Goal: Task Accomplishment & Management: Use online tool/utility

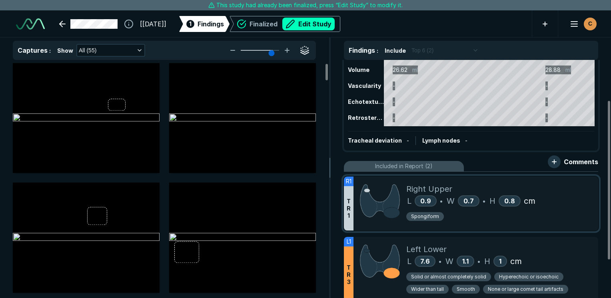
scroll to position [80, 0]
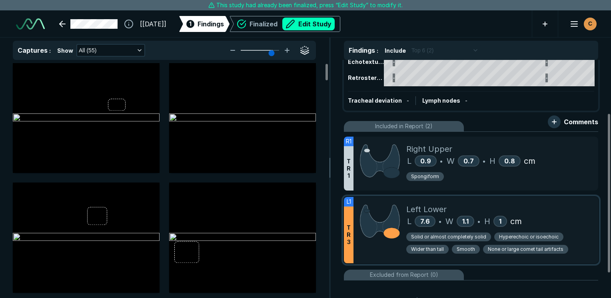
click at [549, 204] on div "Left Lower" at bounding box center [499, 210] width 186 height 12
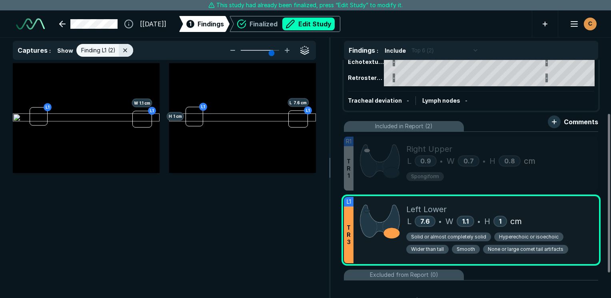
scroll to position [1999, 2379]
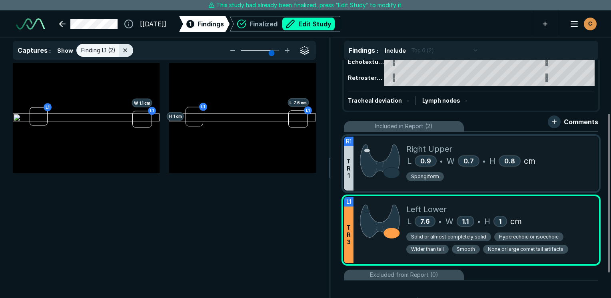
click at [476, 146] on div "Right Upper" at bounding box center [499, 149] width 186 height 12
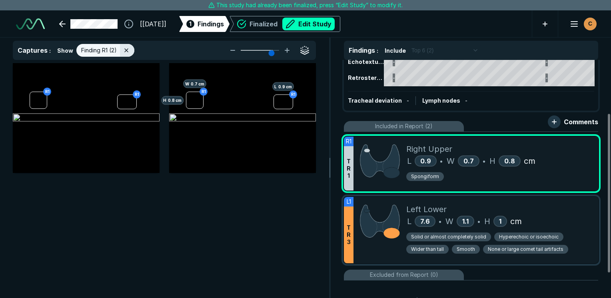
click at [572, 211] on div "Left Lower" at bounding box center [499, 210] width 186 height 12
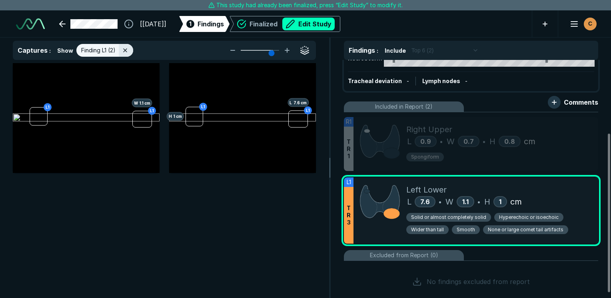
scroll to position [117, 0]
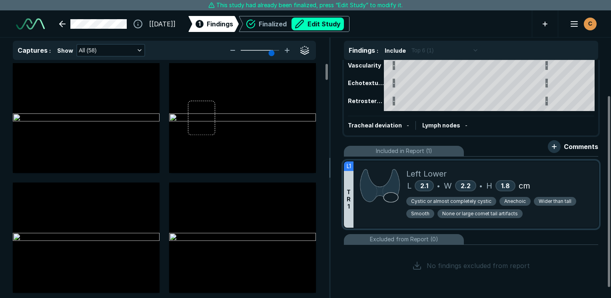
scroll to position [56, 0]
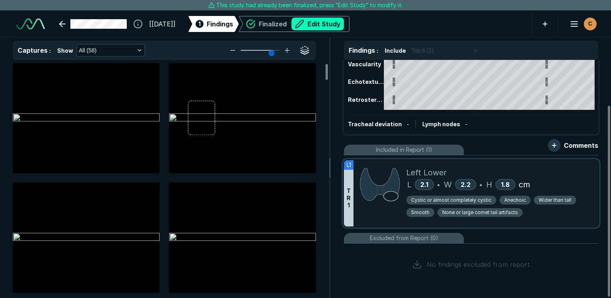
click at [397, 196] on img at bounding box center [380, 185] width 40 height 36
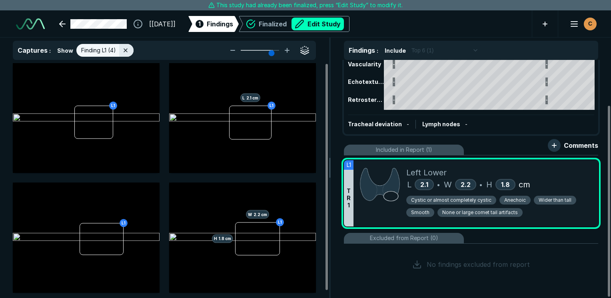
scroll to position [1999, 2379]
click at [343, 22] on button "Edit Study" at bounding box center [318, 24] width 52 height 13
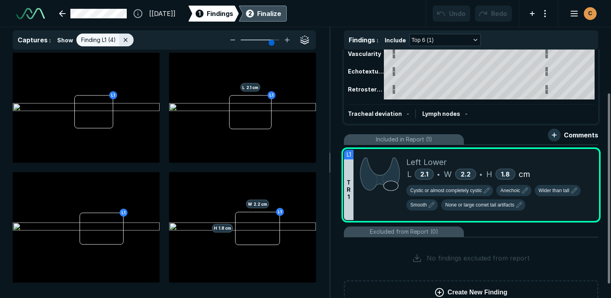
scroll to position [2231, 3777]
drag, startPoint x: 505, startPoint y: 137, endPoint x: 362, endPoint y: 148, distance: 142.8
click at [505, 137] on div "Included in Report (1)" at bounding box center [471, 139] width 254 height 11
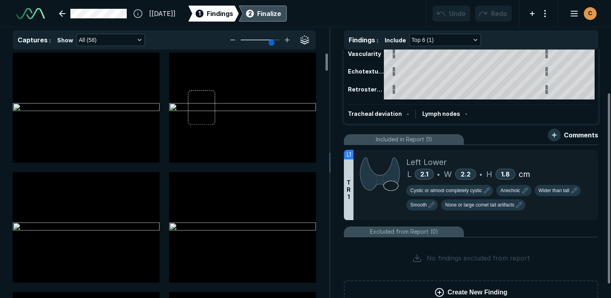
scroll to position [2046, 2379]
click at [575, 159] on icon at bounding box center [574, 158] width 10 height 10
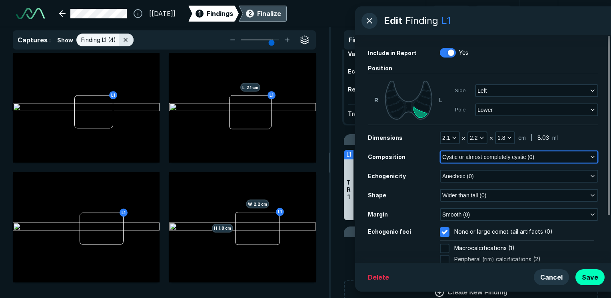
click at [587, 156] on button "Cystic or almost completely cystic (0)" at bounding box center [519, 157] width 157 height 11
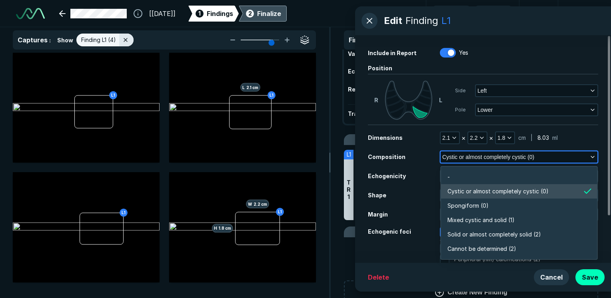
scroll to position [1399, 1732]
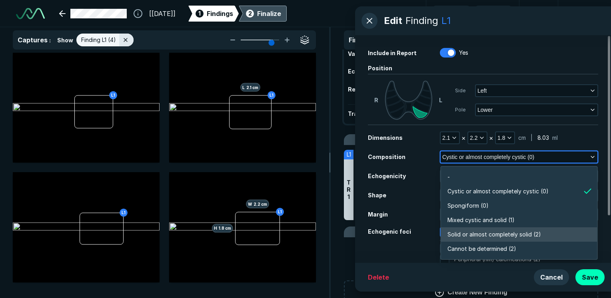
click at [463, 238] on span "Solid or almost completely solid (2)" at bounding box center [495, 234] width 94 height 9
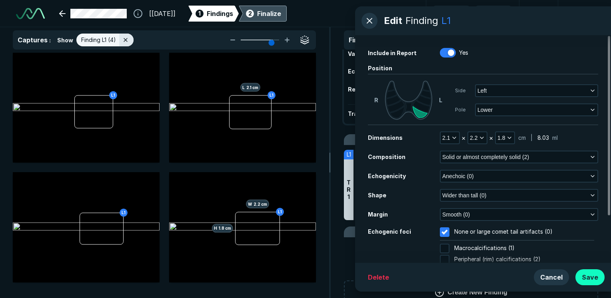
click at [592, 274] on button "Save" at bounding box center [589, 278] width 29 height 16
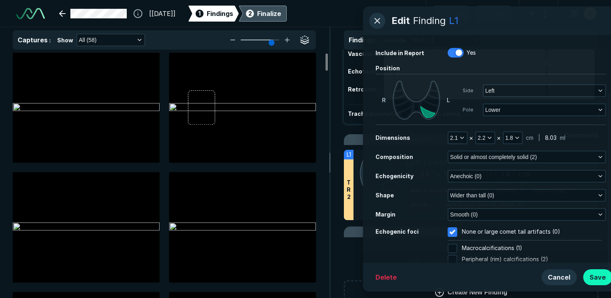
scroll to position [2046, 2379]
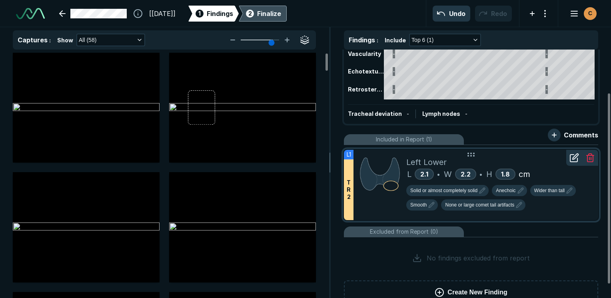
click at [410, 215] on div "Left Lower L 2.1 • W 2.2 • H 1.8 cm Solid or almost completely solid Anechoic W…" at bounding box center [499, 185] width 186 height 70
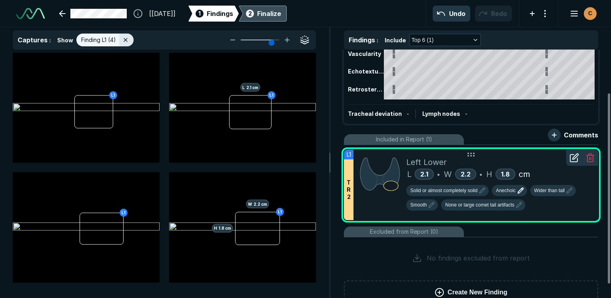
click at [521, 187] on icon "button" at bounding box center [521, 191] width 10 height 10
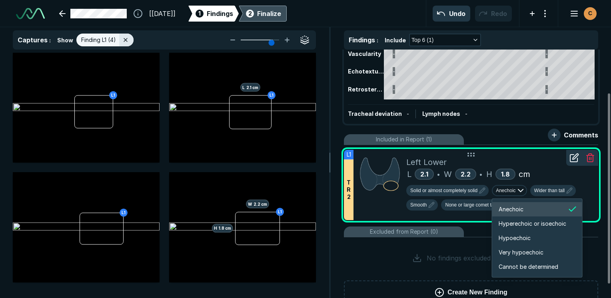
scroll to position [1334, 1433]
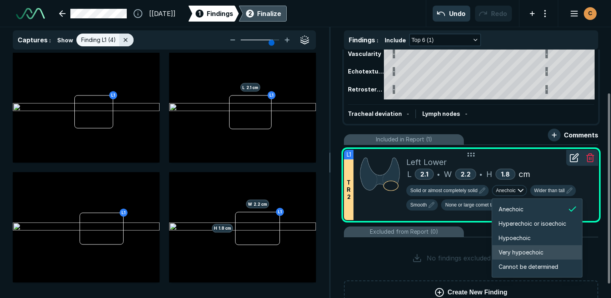
click at [542, 248] on span "Very hypoechoic" at bounding box center [521, 252] width 45 height 9
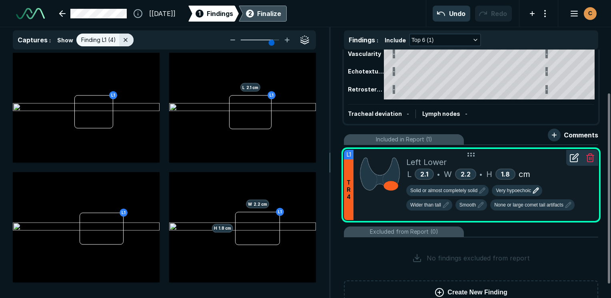
click at [515, 193] on span "Very hypoechoic" at bounding box center [513, 190] width 35 height 7
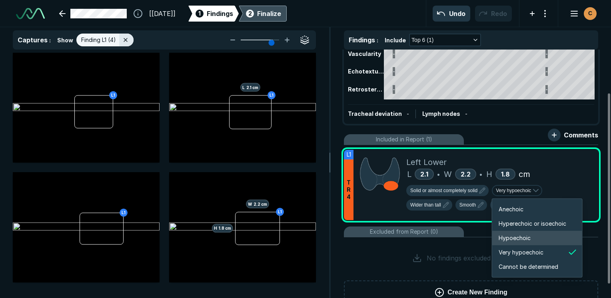
click at [528, 240] on span "Hypoechoic" at bounding box center [515, 238] width 32 height 9
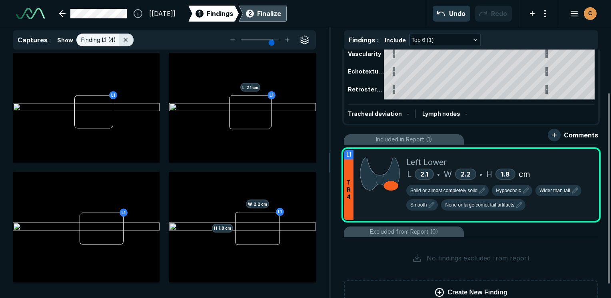
click at [254, 14] on div "2" at bounding box center [250, 14] width 8 height 8
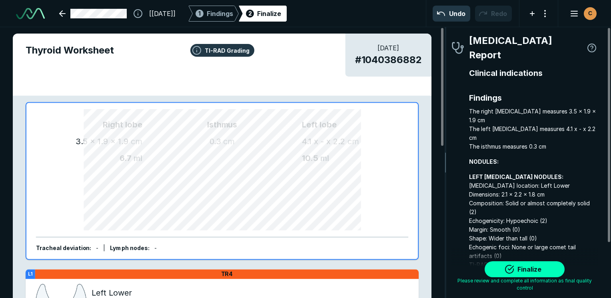
scroll to position [2202, 1675]
click at [536, 270] on button "Finalize" at bounding box center [525, 270] width 80 height 16
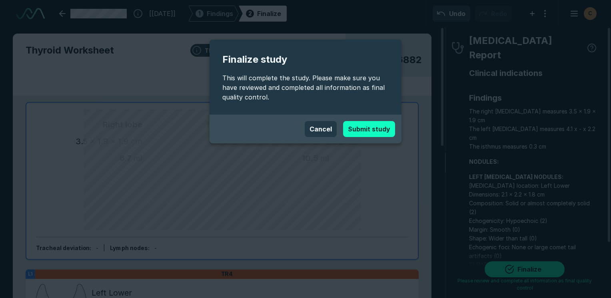
click at [379, 130] on button "Submit study" at bounding box center [369, 129] width 52 height 16
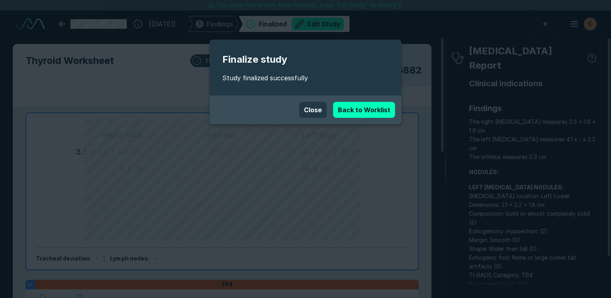
scroll to position [2185, 3777]
click at [312, 109] on button "Close" at bounding box center [313, 110] width 28 height 16
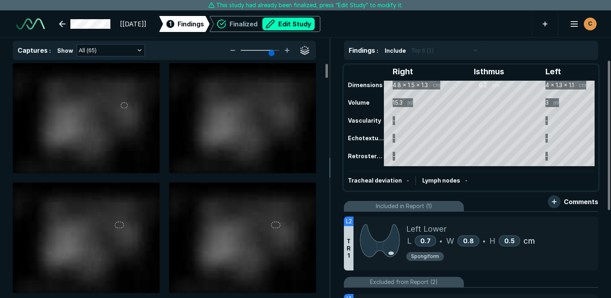
scroll to position [2185, 3777]
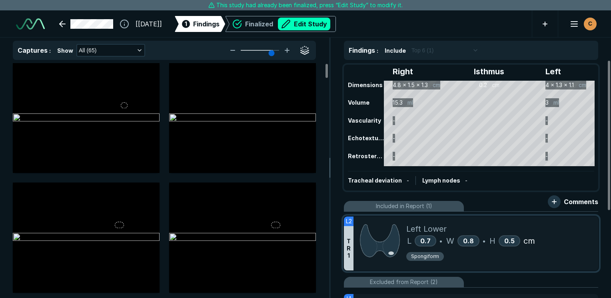
click at [575, 259] on div "Spongiform" at bounding box center [499, 258] width 186 height 12
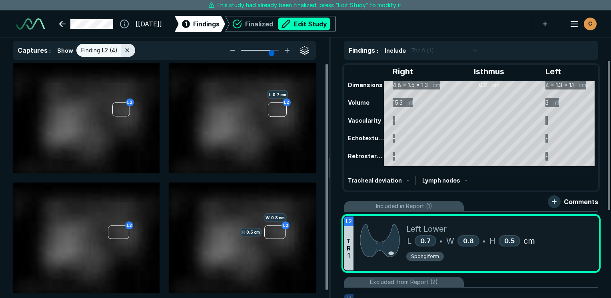
scroll to position [1999, 2379]
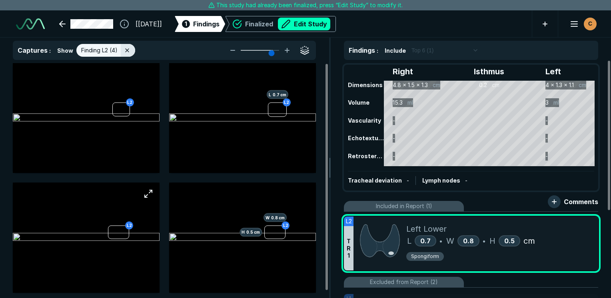
click at [116, 240] on img at bounding box center [86, 238] width 147 height 10
click at [90, 243] on img at bounding box center [86, 238] width 147 height 10
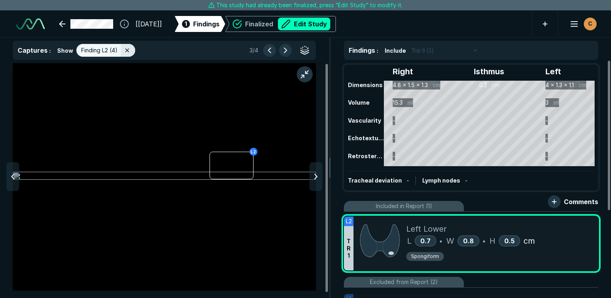
click at [589, 230] on div "Left Lower" at bounding box center [499, 229] width 186 height 12
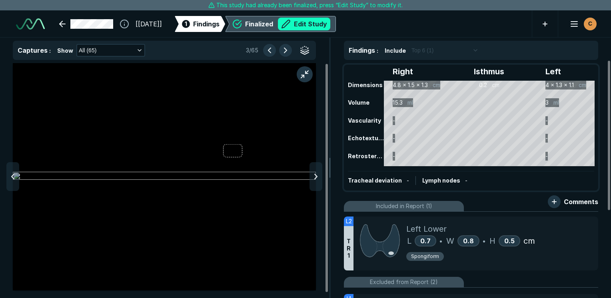
click at [328, 26] on button "Edit Study" at bounding box center [304, 24] width 52 height 13
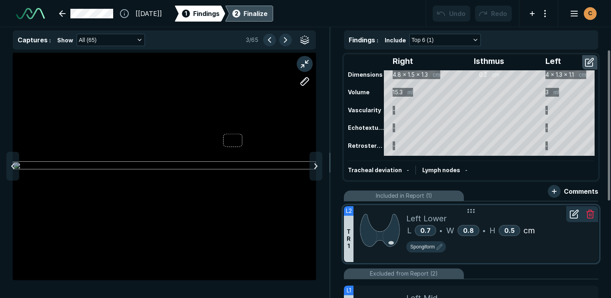
click at [571, 212] on icon at bounding box center [574, 215] width 10 height 10
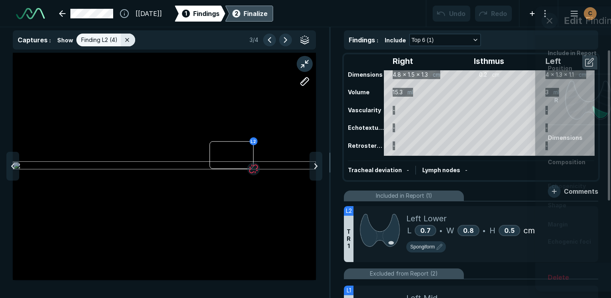
scroll to position [2046, 2379]
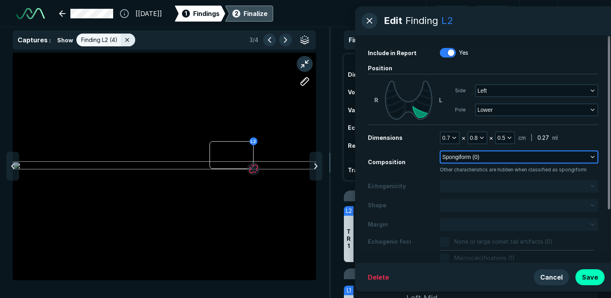
click at [472, 162] on button "Spongiform (0)" at bounding box center [519, 157] width 157 height 11
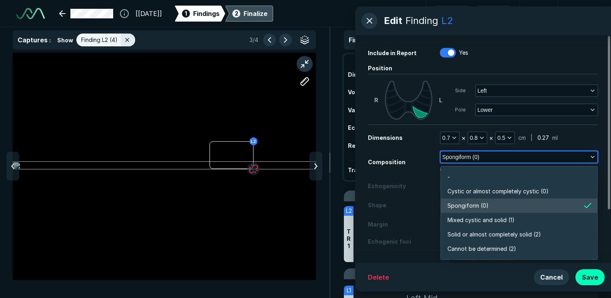
scroll to position [1399, 1732]
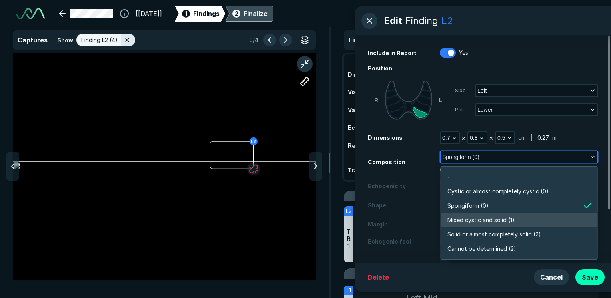
click at [469, 218] on span "Mixed cystic and solid (1)" at bounding box center [481, 220] width 67 height 9
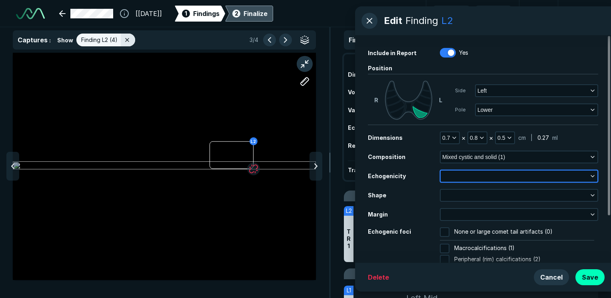
click at [458, 178] on button "button" at bounding box center [519, 176] width 157 height 11
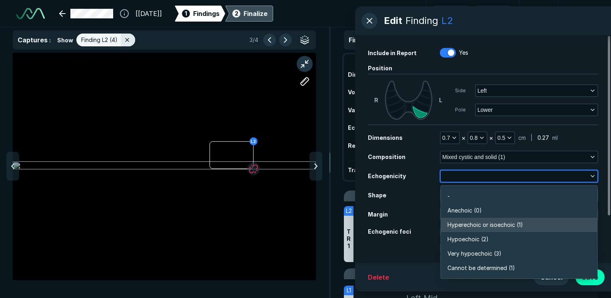
click at [494, 223] on span "Hyperechoic or isoechoic (1)" at bounding box center [486, 225] width 76 height 9
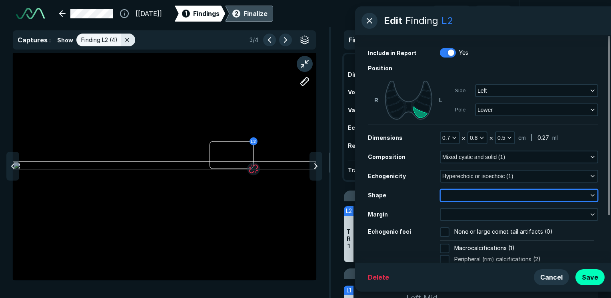
click at [472, 194] on button "button" at bounding box center [519, 195] width 157 height 11
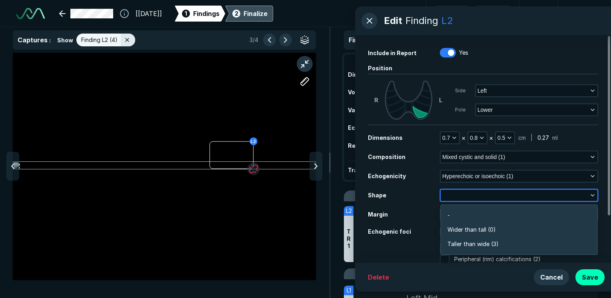
scroll to position [1205, 1732]
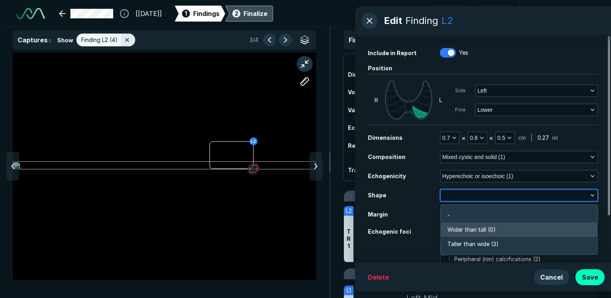
click at [488, 226] on span "Wider than tall (0)" at bounding box center [472, 230] width 48 height 9
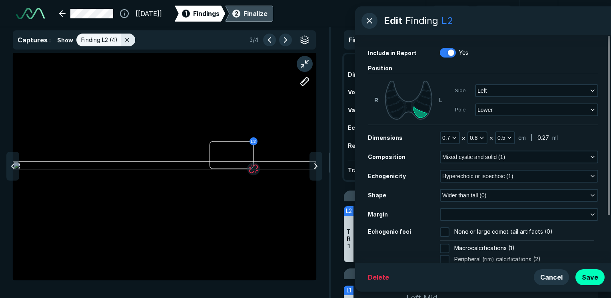
click at [483, 164] on div "Dimensions 0.7 × 0.8 × 0.5 cm | 0.27 ml Composition Mixed cystic and solid (1) …" at bounding box center [483, 157] width 230 height 13
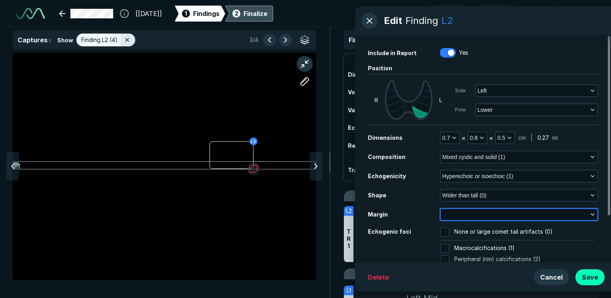
click at [488, 214] on button "button" at bounding box center [519, 214] width 157 height 11
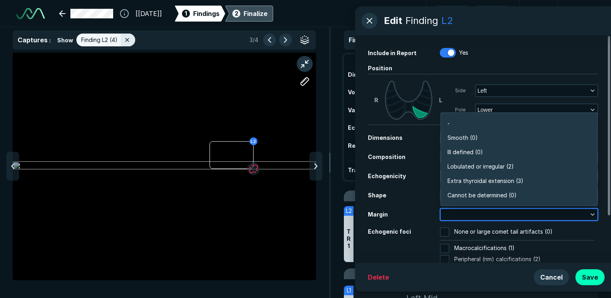
scroll to position [1399, 1732]
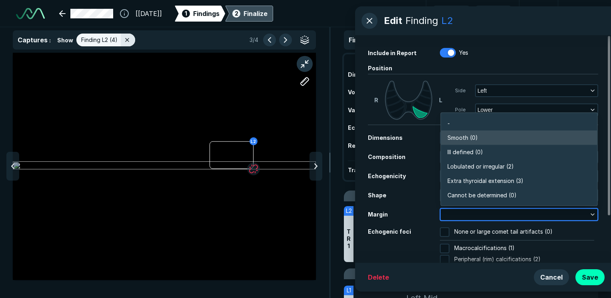
click at [476, 136] on span "Smooth (0)" at bounding box center [463, 138] width 30 height 9
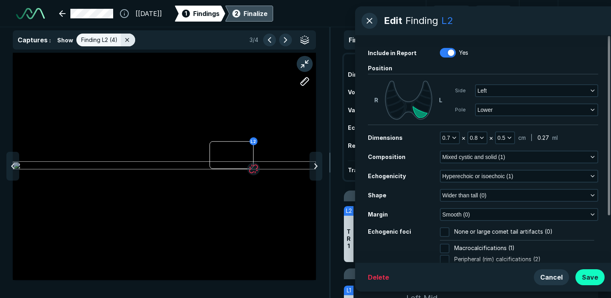
click at [590, 278] on button "Save" at bounding box center [589, 278] width 29 height 16
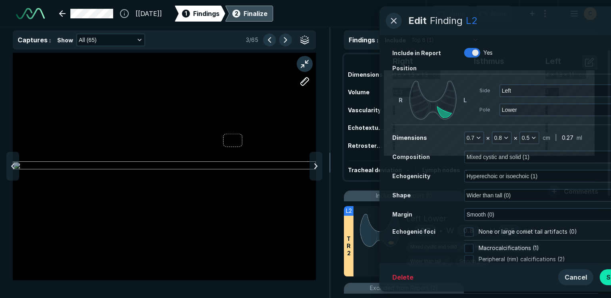
scroll to position [2046, 2379]
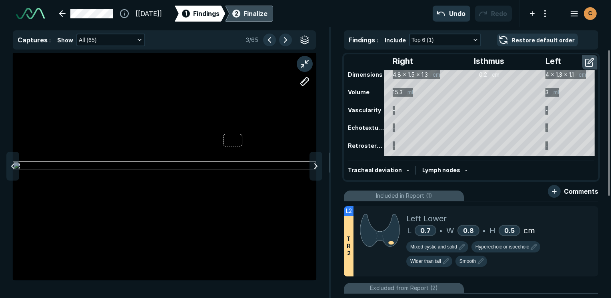
click at [227, 22] on div "[27-AUG-2025] 1 Findings 2 Finalize Undo Redo C" at bounding box center [305, 13] width 611 height 27
click at [220, 16] on span "Findings" at bounding box center [206, 14] width 26 height 10
click at [452, 17] on button "Undo" at bounding box center [452, 14] width 38 height 16
click at [452, 17] on div "Undo" at bounding box center [452, 14] width 38 height 16
click at [452, 17] on button "Undo" at bounding box center [452, 14] width 38 height 16
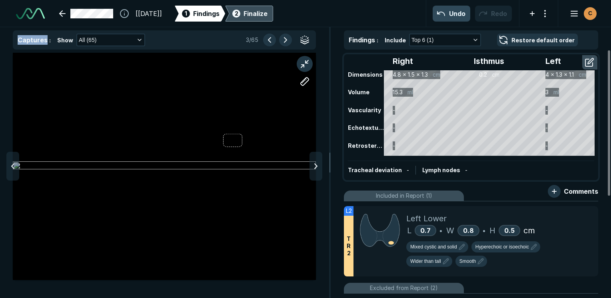
click at [452, 17] on button "Undo" at bounding box center [452, 14] width 38 height 16
click at [452, 17] on div "Undo" at bounding box center [452, 14] width 38 height 16
click at [452, 17] on button "Undo" at bounding box center [452, 14] width 38 height 16
click at [452, 17] on div "Undo" at bounding box center [452, 14] width 38 height 16
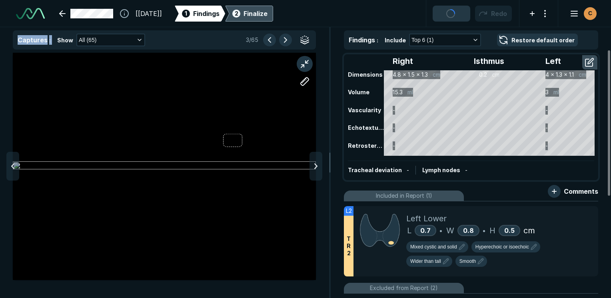
click at [452, 17] on button "Undo" at bounding box center [452, 14] width 38 height 16
click at [452, 17] on div "Undo" at bounding box center [452, 14] width 38 height 16
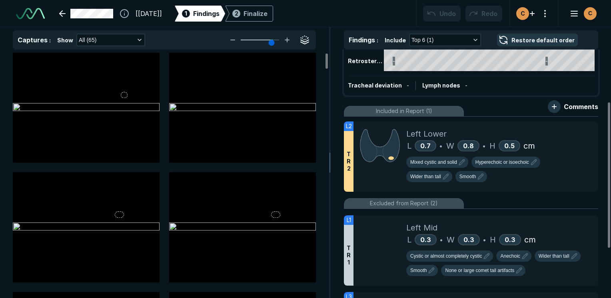
scroll to position [80, 0]
